Goal: Information Seeking & Learning: Learn about a topic

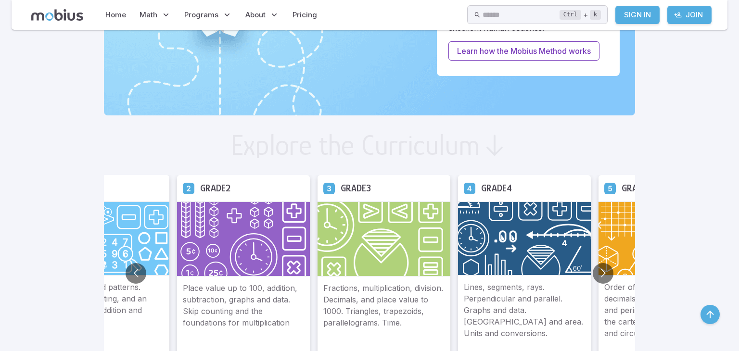
scroll to position [485, 0]
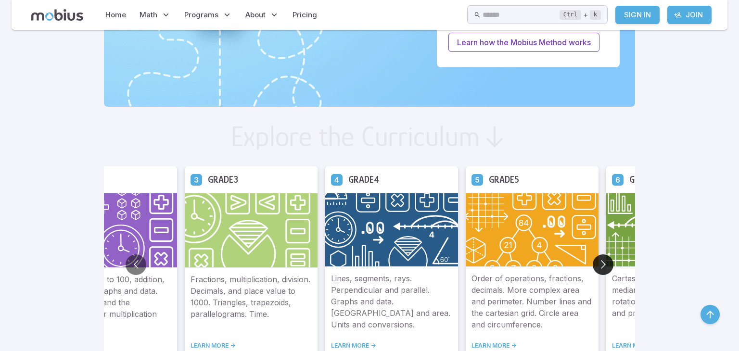
click at [602, 264] on button "Go to next slide" at bounding box center [603, 265] width 21 height 21
click at [605, 265] on button "Go to next slide" at bounding box center [603, 265] width 21 height 21
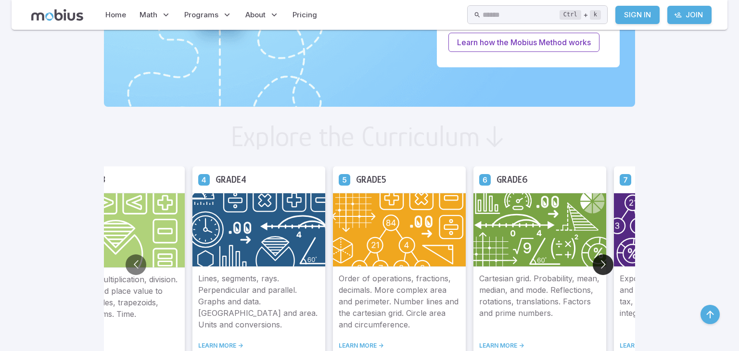
click at [604, 264] on button "Go to next slide" at bounding box center [603, 265] width 21 height 21
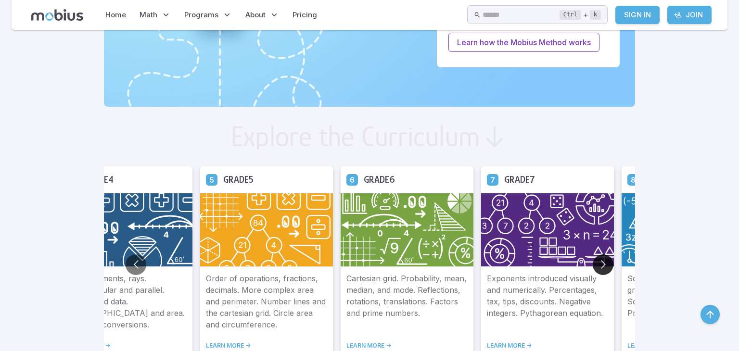
click at [610, 269] on button "Go to next slide" at bounding box center [603, 265] width 21 height 21
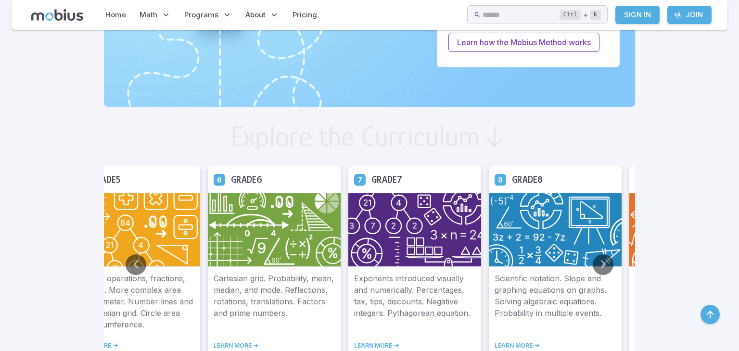
click at [548, 292] on p "Scientific notation. Slope and graphing equations on graphs. Solving algebraic …" at bounding box center [555, 302] width 121 height 58
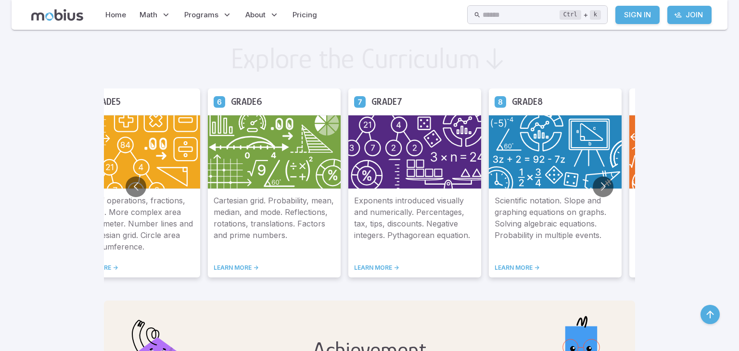
scroll to position [564, 0]
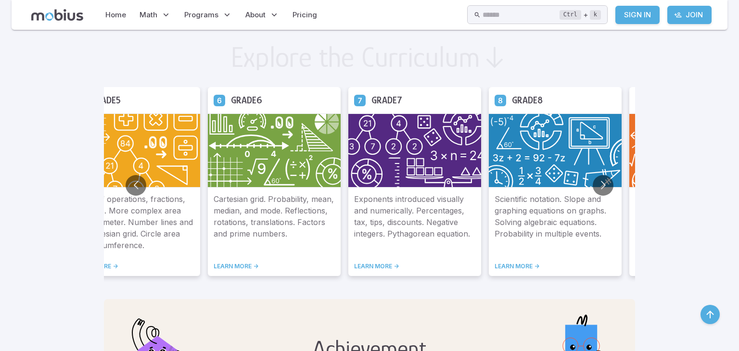
click at [567, 146] on img at bounding box center [555, 151] width 133 height 74
click at [525, 268] on link "LEARN MORE ->" at bounding box center [555, 267] width 121 height 8
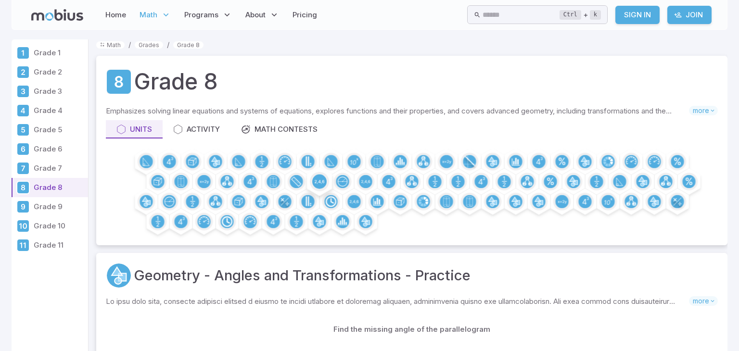
click at [319, 182] on icon at bounding box center [320, 182] width 10 height 4
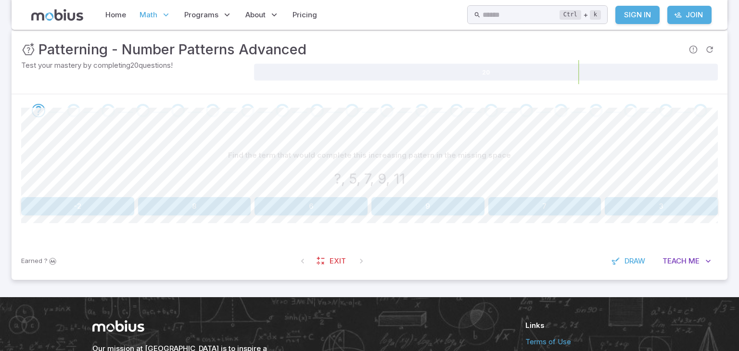
scroll to position [139, 0]
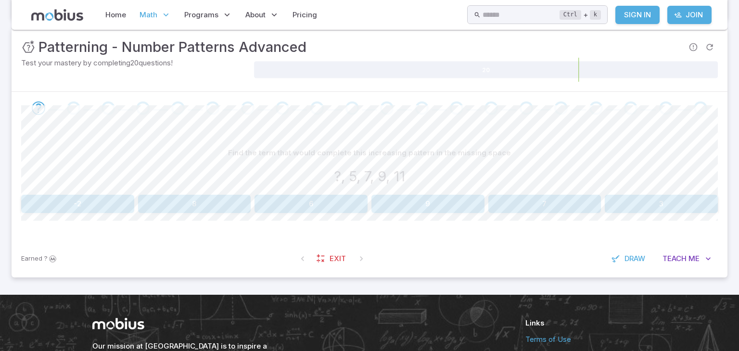
click at [35, 212] on button "-2" at bounding box center [77, 204] width 113 height 18
click at [113, 210] on button "4" at bounding box center [77, 204] width 113 height 18
click at [105, 209] on button "14" at bounding box center [77, 204] width 113 height 18
click at [435, 204] on button "17" at bounding box center [427, 204] width 113 height 18
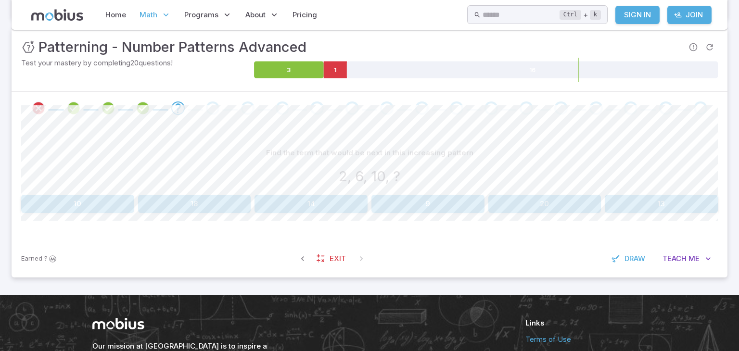
click at [320, 206] on button "14" at bounding box center [311, 204] width 113 height 18
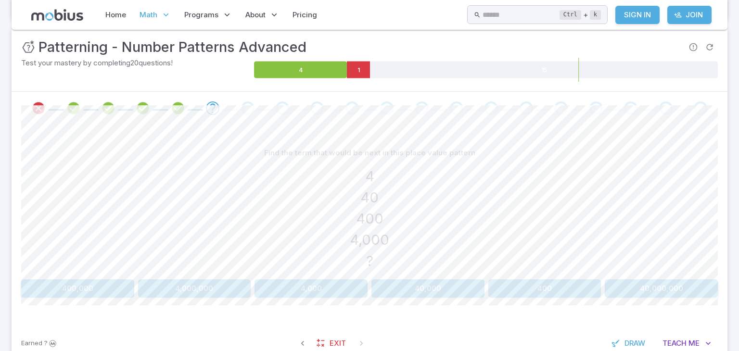
click at [434, 294] on button "40,000" at bounding box center [427, 289] width 113 height 18
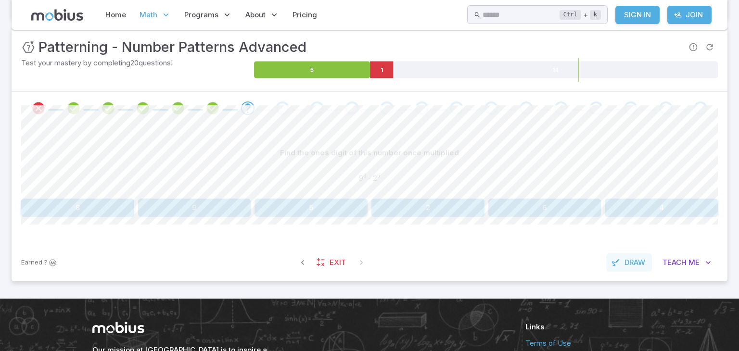
click at [635, 265] on span "Draw" at bounding box center [635, 262] width 21 height 11
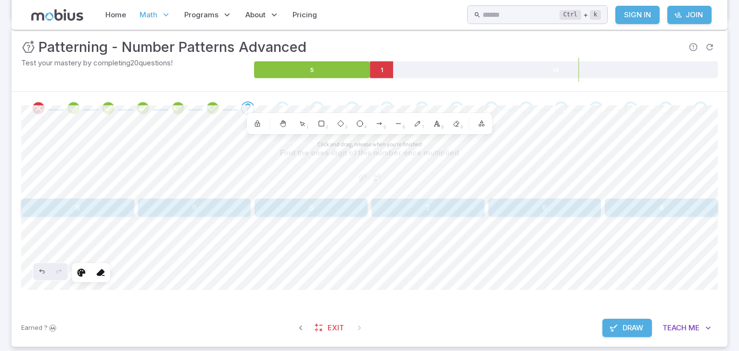
click at [638, 327] on span "Draw" at bounding box center [633, 328] width 21 height 11
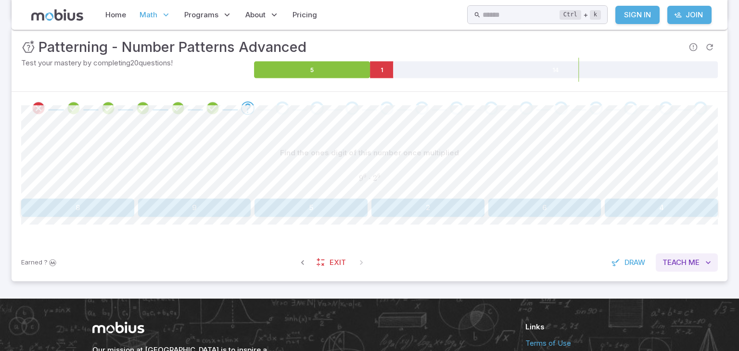
click at [686, 269] on button "Teach Me" at bounding box center [687, 263] width 62 height 18
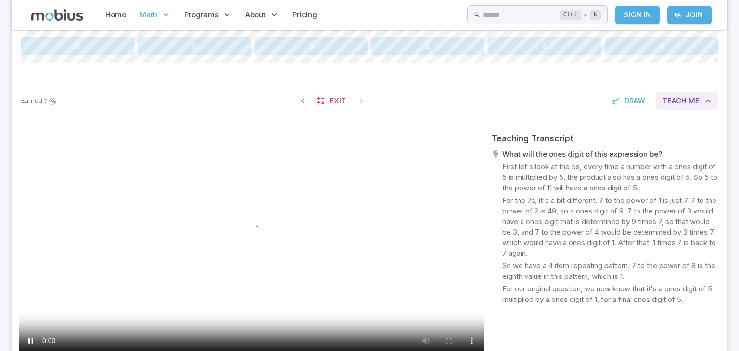
scroll to position [302, 0]
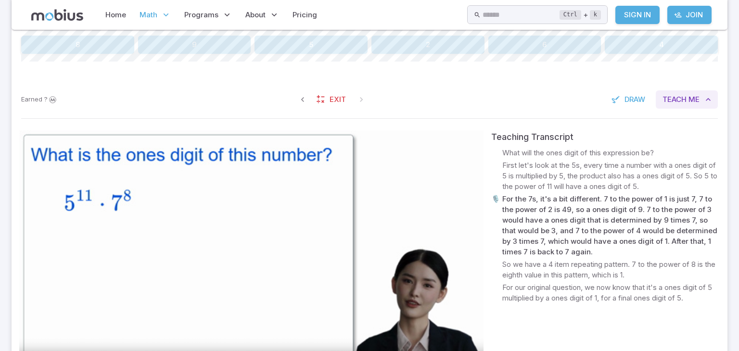
click at [656, 90] on button "Teach Me" at bounding box center [687, 99] width 62 height 18
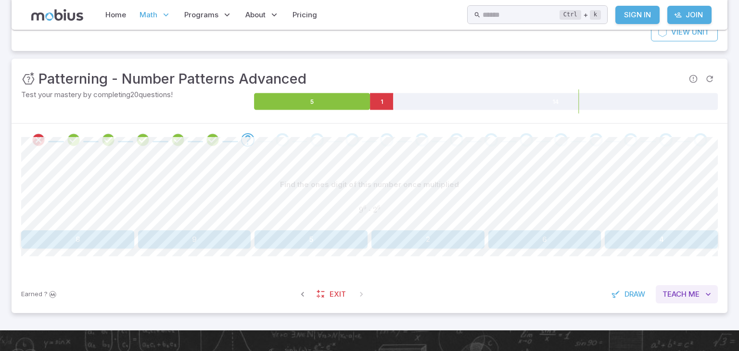
scroll to position [94, 0]
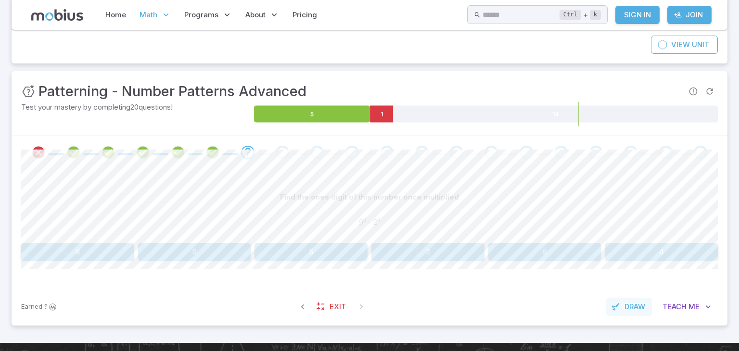
click at [638, 306] on span "Draw" at bounding box center [635, 307] width 21 height 11
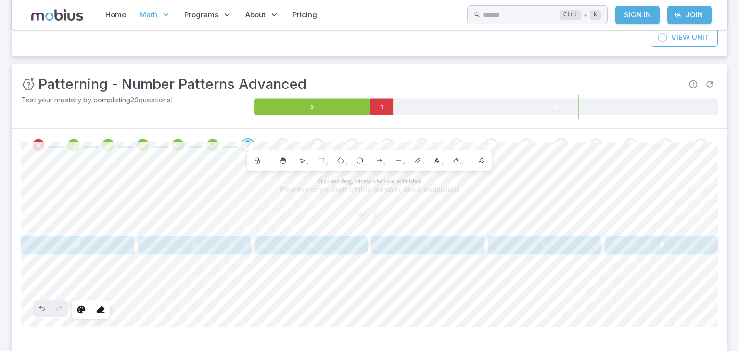
scroll to position [102, 0]
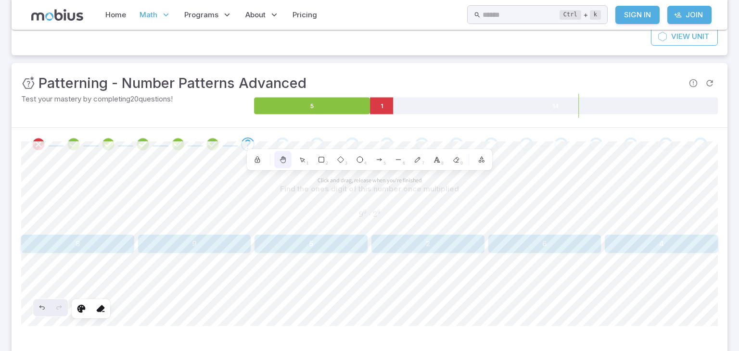
click at [283, 162] on icon at bounding box center [282, 160] width 5 height 5
click at [379, 302] on button "Scroll back to content" at bounding box center [369, 302] width 77 height 19
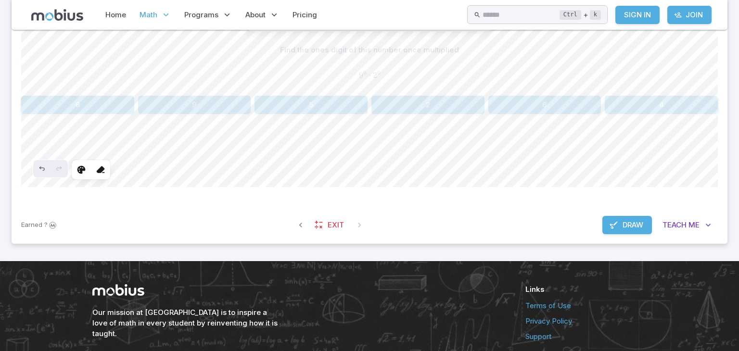
scroll to position [249, 0]
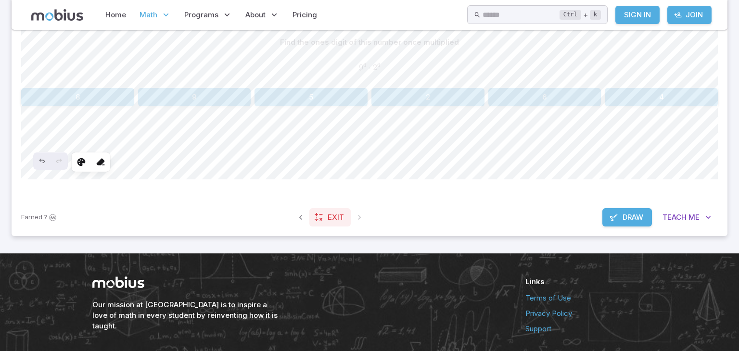
click at [328, 221] on span "Exit" at bounding box center [336, 217] width 16 height 11
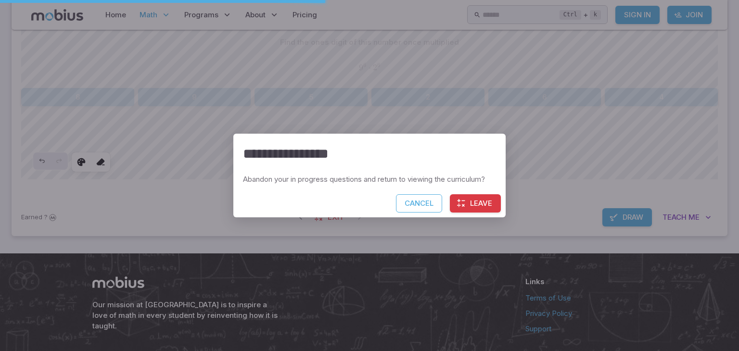
click at [547, 164] on div "**********" at bounding box center [369, 175] width 739 height 351
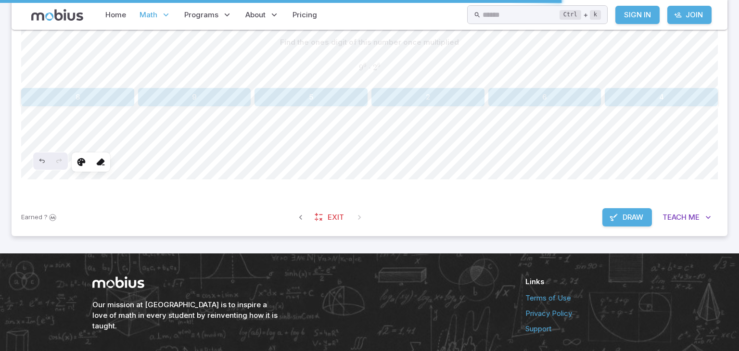
click at [635, 217] on span "Draw" at bounding box center [633, 217] width 21 height 11
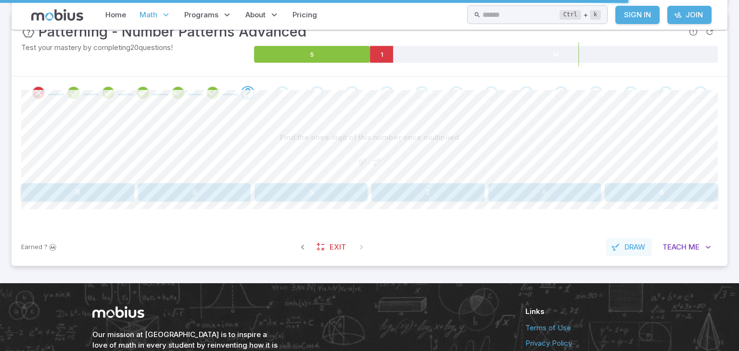
scroll to position [156, 0]
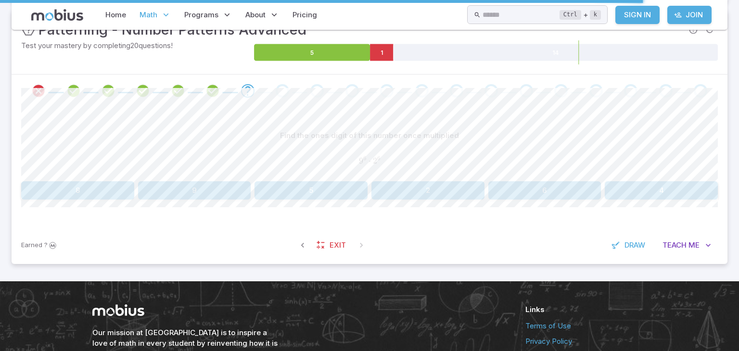
click at [454, 198] on button "2" at bounding box center [427, 190] width 113 height 18
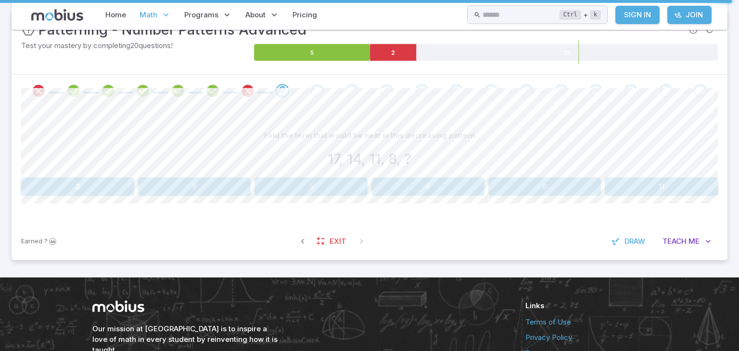
click at [336, 185] on button "5" at bounding box center [311, 187] width 113 height 18
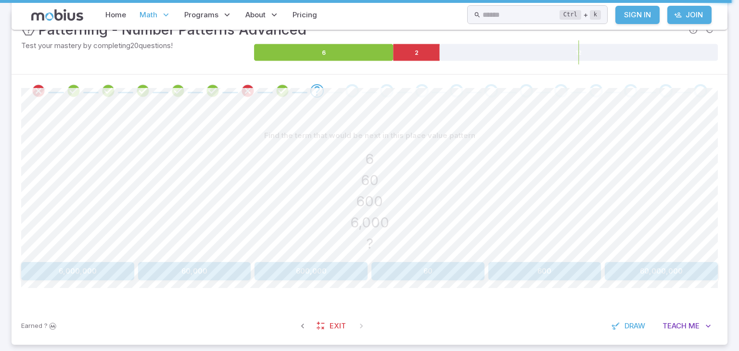
click at [214, 270] on button "60,000" at bounding box center [194, 271] width 113 height 18
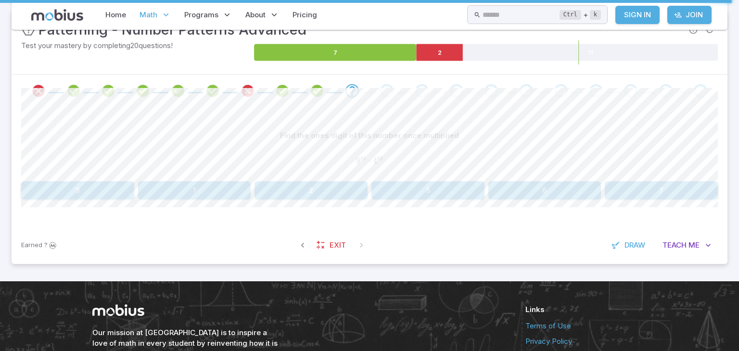
click at [200, 183] on button "1" at bounding box center [194, 190] width 113 height 18
click at [679, 192] on button "1" at bounding box center [661, 190] width 113 height 18
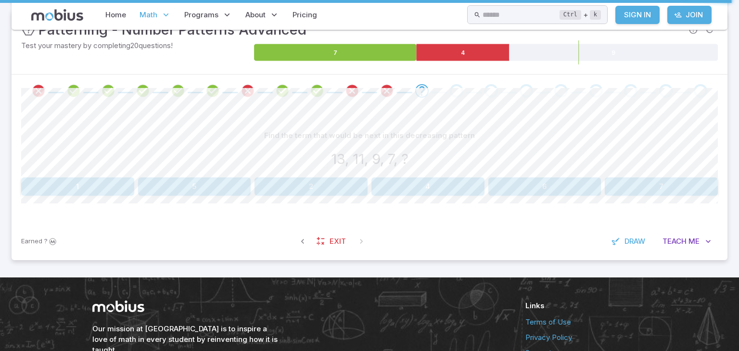
click at [207, 192] on button "5" at bounding box center [194, 187] width 113 height 18
click at [449, 184] on button "7" at bounding box center [427, 187] width 113 height 18
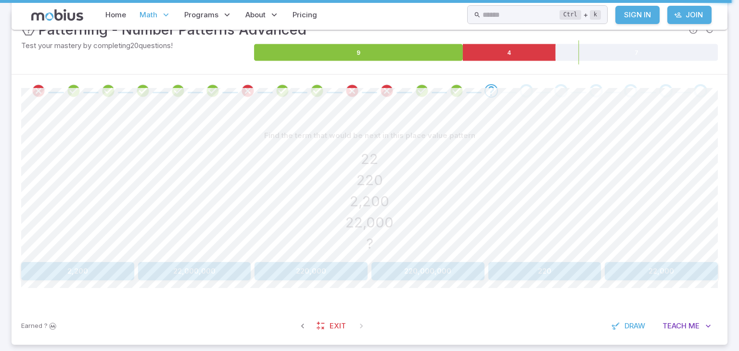
click at [344, 271] on button "220,000" at bounding box center [311, 271] width 113 height 18
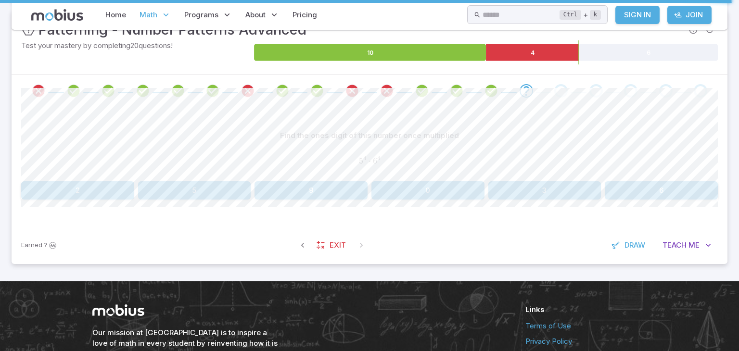
click at [305, 192] on button "9" at bounding box center [311, 190] width 113 height 18
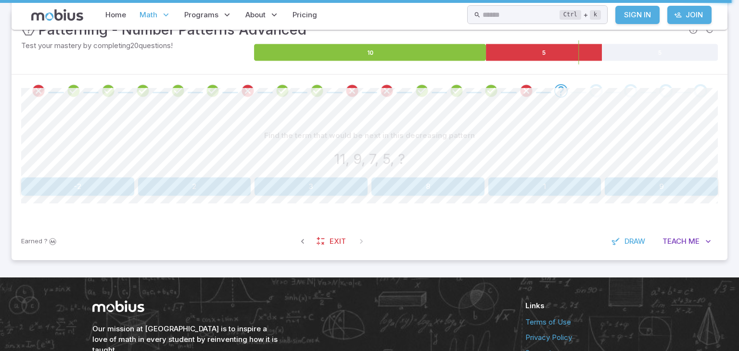
click at [353, 183] on button "3" at bounding box center [311, 187] width 113 height 18
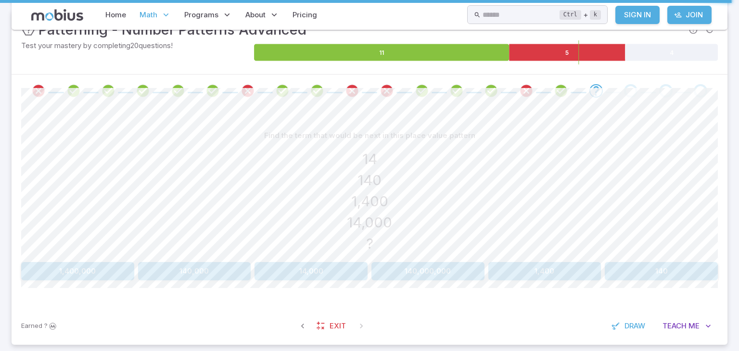
click at [223, 278] on button "140,000" at bounding box center [194, 271] width 113 height 18
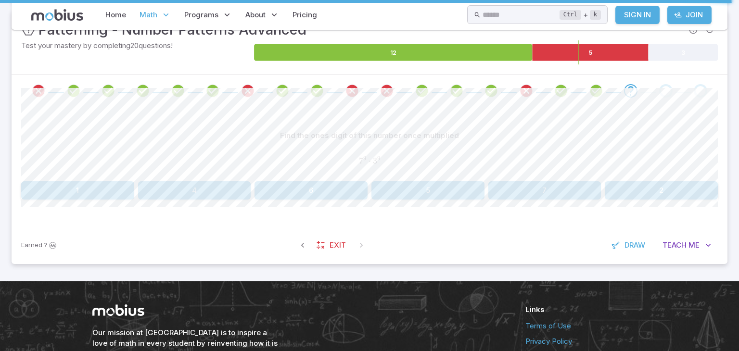
click at [576, 197] on button "7" at bounding box center [544, 190] width 113 height 18
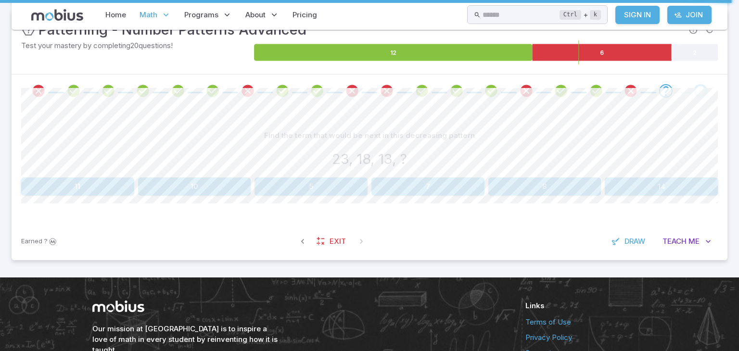
click at [575, 181] on button "8" at bounding box center [544, 187] width 113 height 18
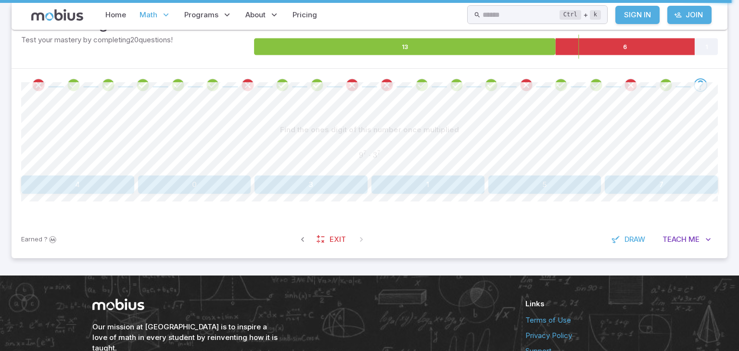
scroll to position [168, 0]
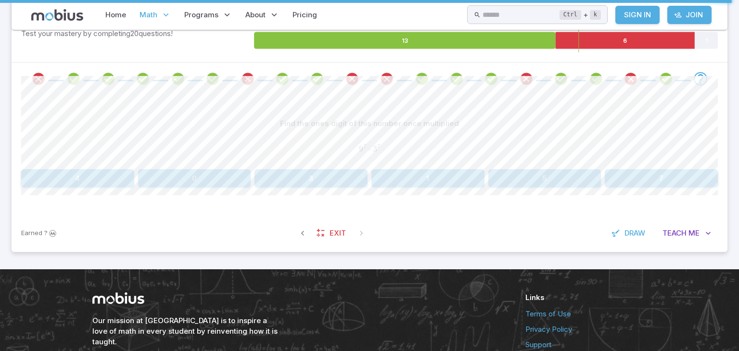
click at [350, 148] on span "9 7 ⋅ 3 7" at bounding box center [369, 149] width 697 height 11
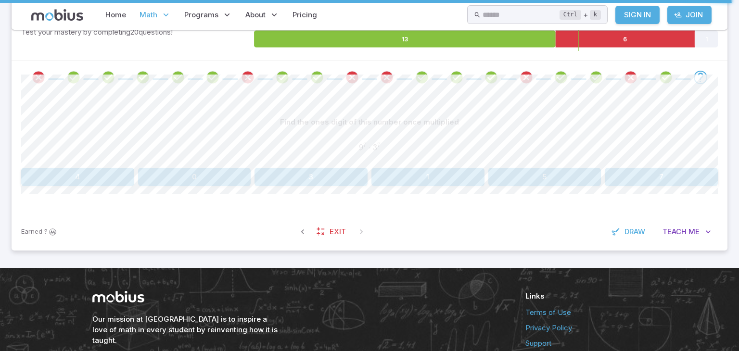
scroll to position [177, 0]
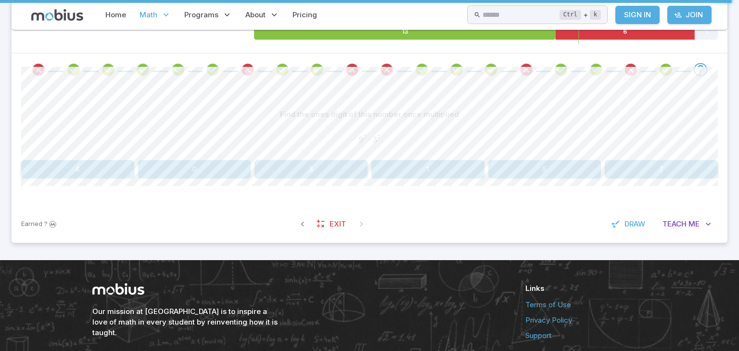
click at [325, 167] on button "3" at bounding box center [311, 169] width 113 height 18
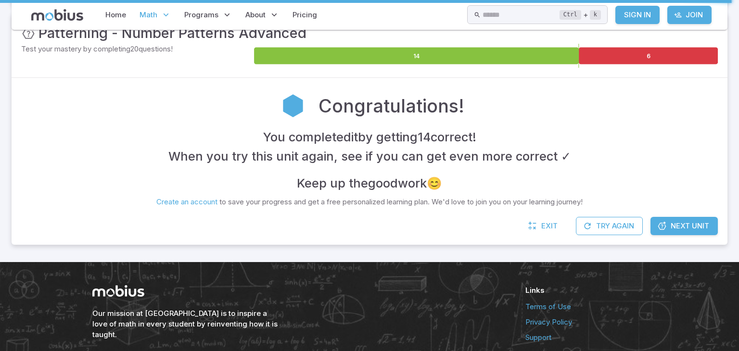
scroll to position [158, 0]
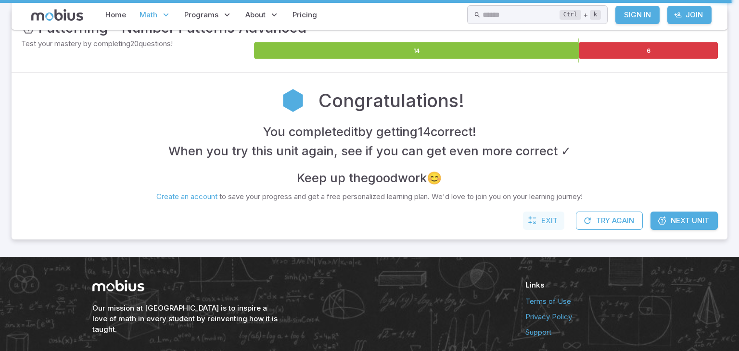
click at [539, 220] on link "Exit" at bounding box center [543, 221] width 41 height 18
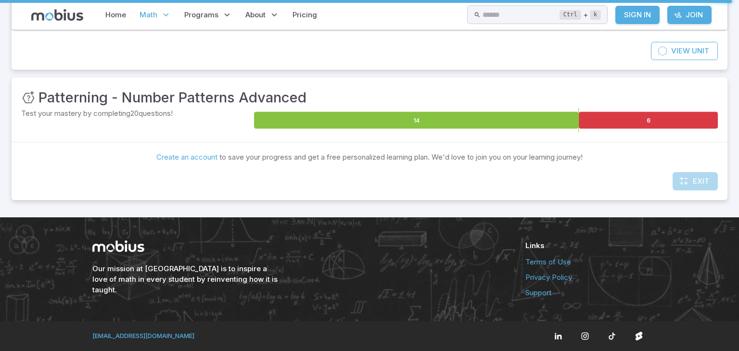
scroll to position [88, 0]
